Goal: Check status: Check status

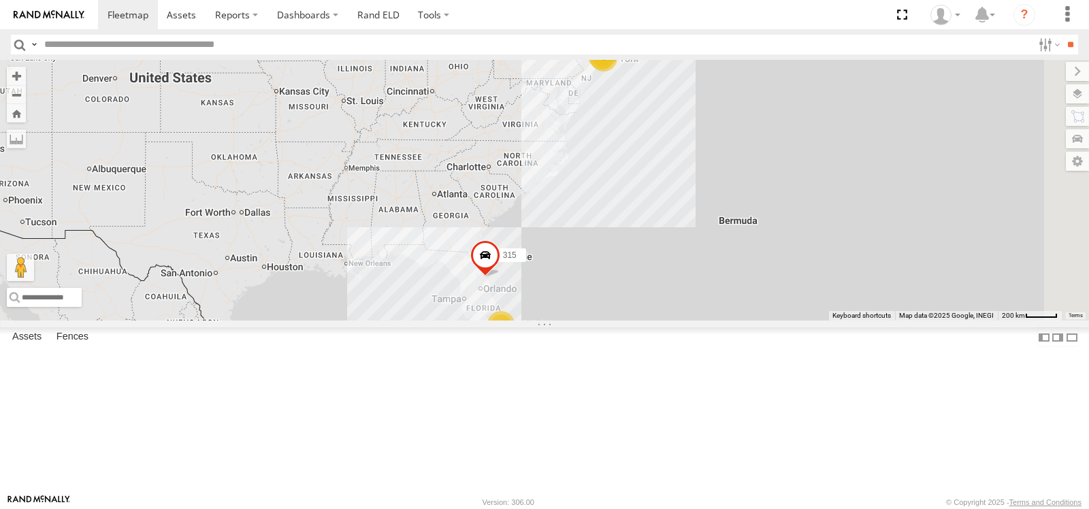
click at [0, 0] on span at bounding box center [0, 0] width 0 height 0
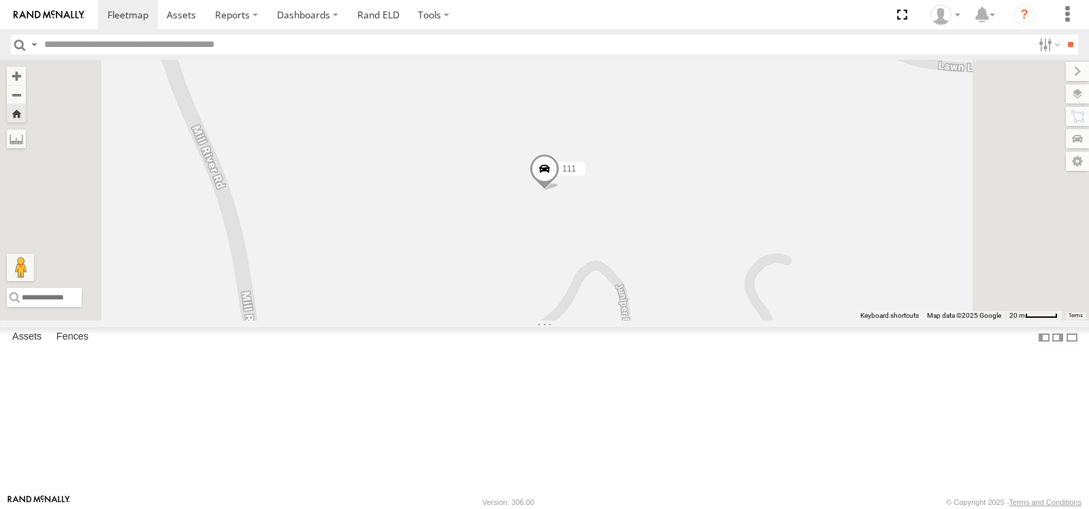
click at [559, 190] on span at bounding box center [544, 171] width 30 height 37
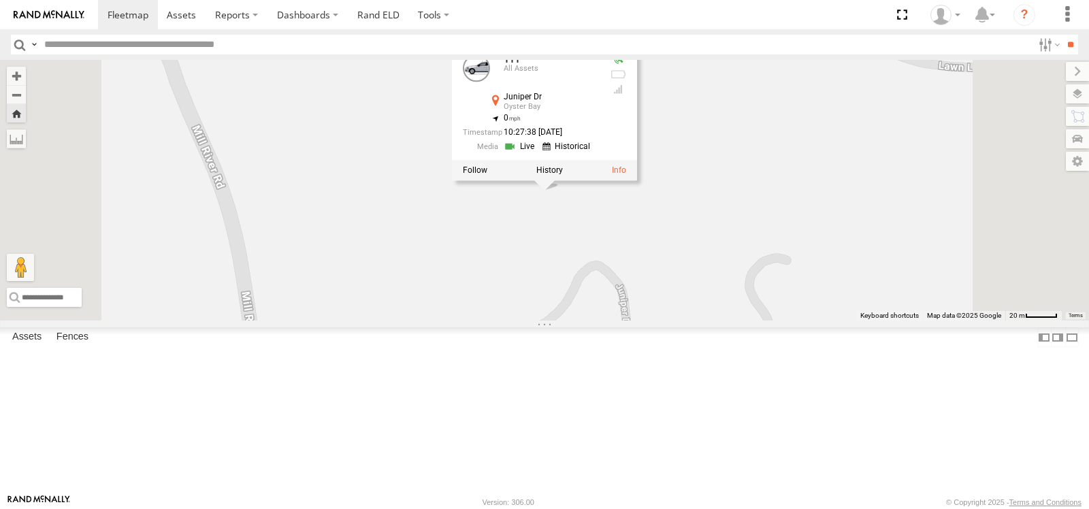
click at [538, 153] on link at bounding box center [521, 146] width 35 height 13
